Goal: Transaction & Acquisition: Purchase product/service

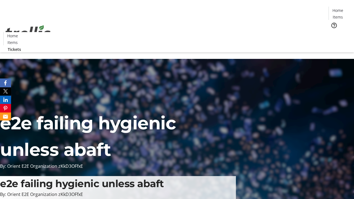
click at [333, 32] on span "Tickets" at bounding box center [339, 35] width 13 height 6
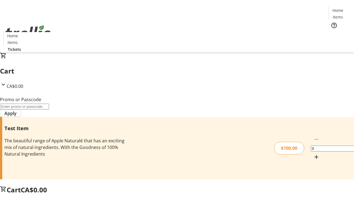
click at [313, 154] on mat-icon "Increment by one" at bounding box center [316, 157] width 7 height 7
type input "1"
type input "PERCENT"
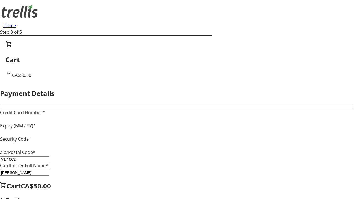
type input "V1Y 0C2"
